Goal: Transaction & Acquisition: Purchase product/service

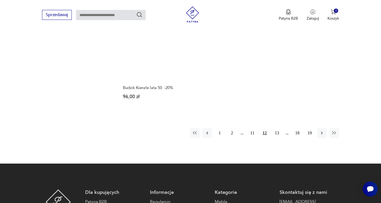
scroll to position [804, 0]
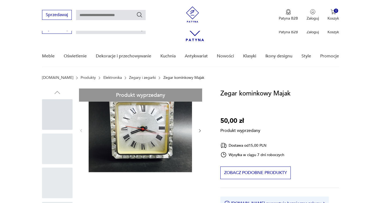
scroll to position [134, 0]
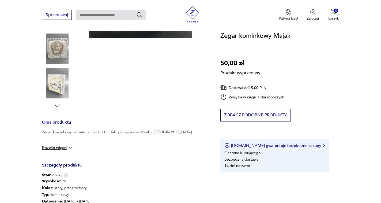
click at [63, 152] on div "Zegar kominkowy na baterie, pochodzi z fabryki zegarków Majak z ZSSR. Wymiary: …" at bounding box center [125, 142] width 166 height 27
click at [63, 147] on button "Rozwiń więcej" at bounding box center [57, 147] width 31 height 5
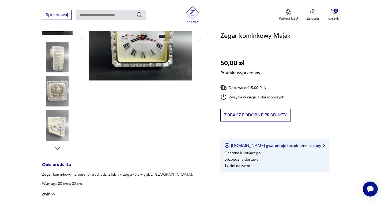
scroll to position [54, 0]
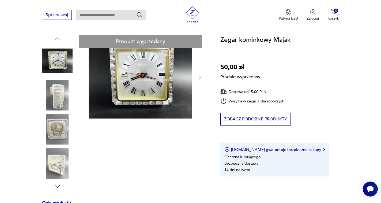
click at [62, 132] on div "Produkt wyprzedany Opis produktu Zegar kominkowy na baterie, pochodzi z fabryki…" at bounding box center [125, 194] width 166 height 318
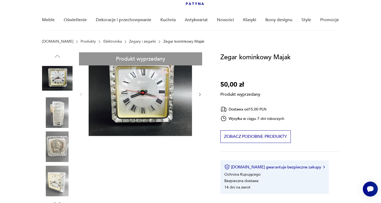
scroll to position [27, 0]
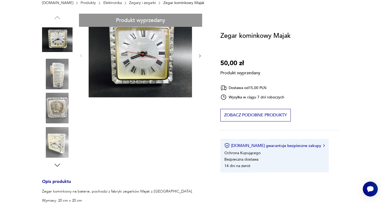
scroll to position [134, 0]
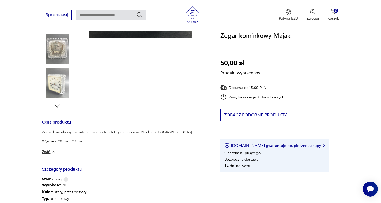
click at [52, 52] on div "Produkt wyprzedany Opis produktu Zegar kominkowy na baterie, pochodzi z fabryki…" at bounding box center [125, 113] width 166 height 318
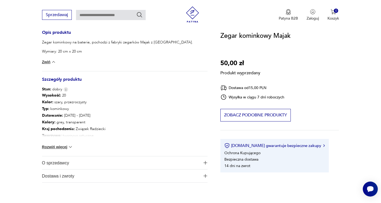
scroll to position [268, 0]
